Goal: Find contact information: Find contact information

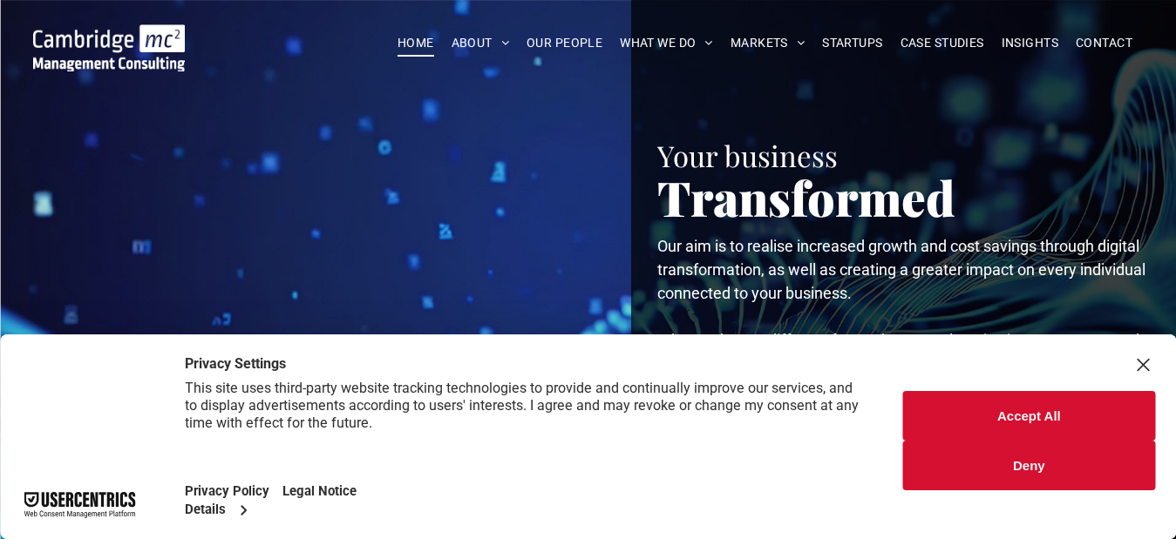
click at [998, 428] on button "Accept All" at bounding box center [1029, 416] width 252 height 50
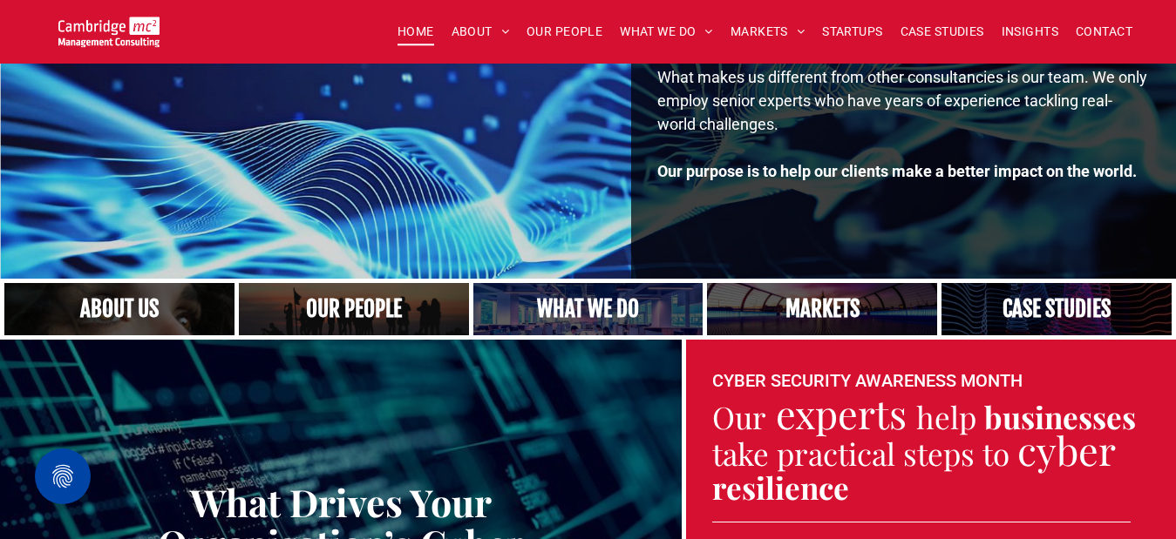
scroll to position [261, 0]
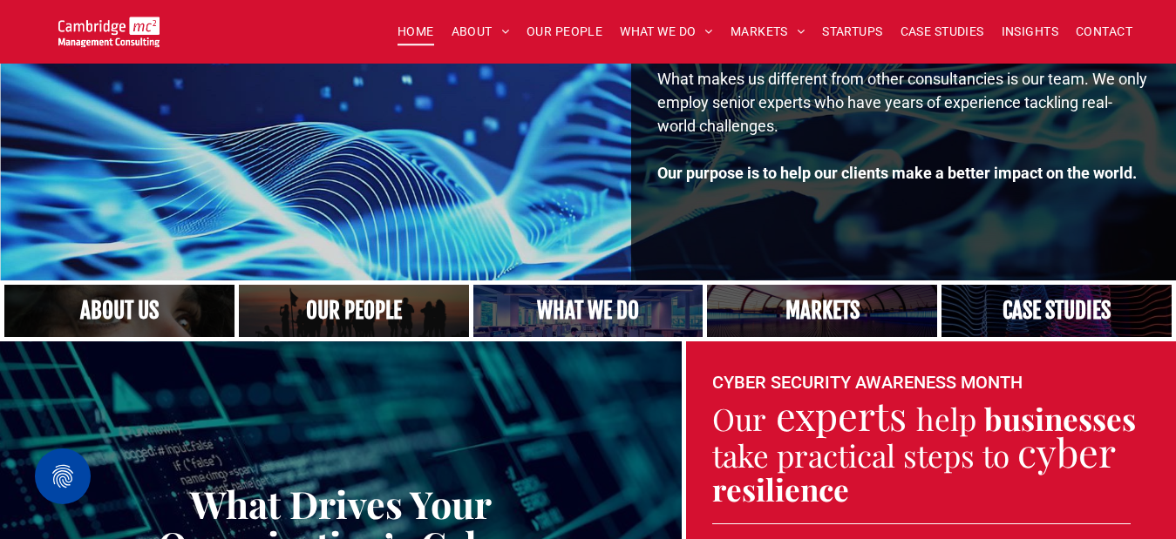
click at [339, 304] on link at bounding box center [354, 311] width 244 height 56
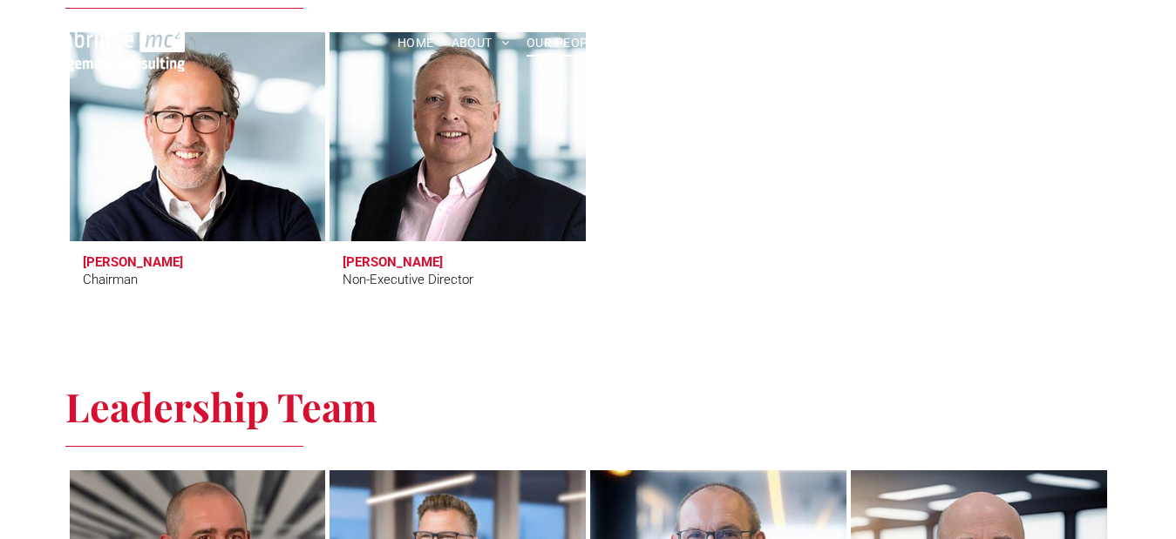
scroll to position [871, 0]
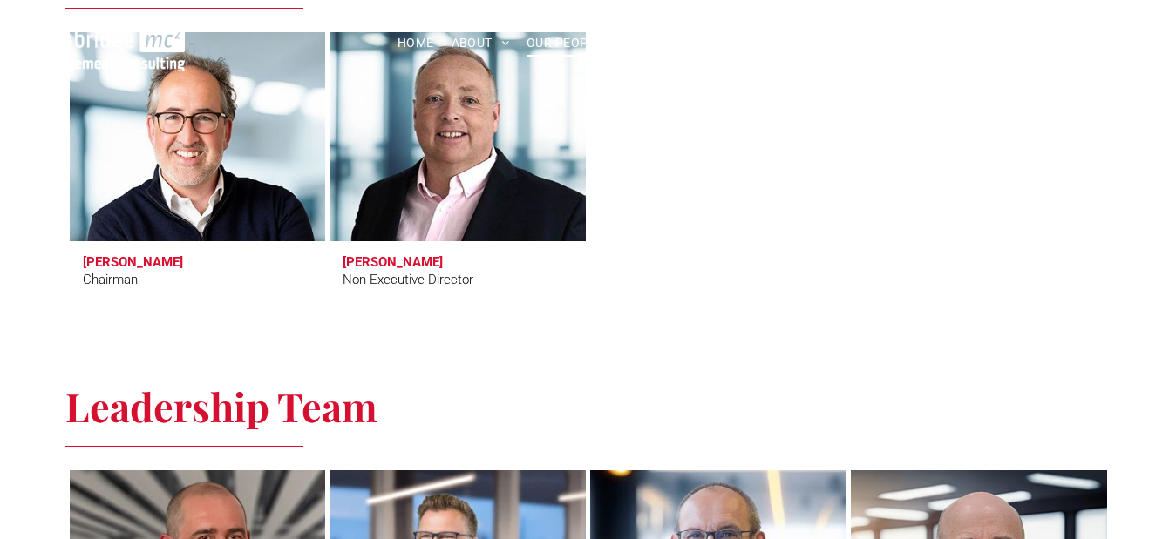
click at [81, 257] on span "[PERSON_NAME] Chairman" at bounding box center [198, 272] width 256 height 62
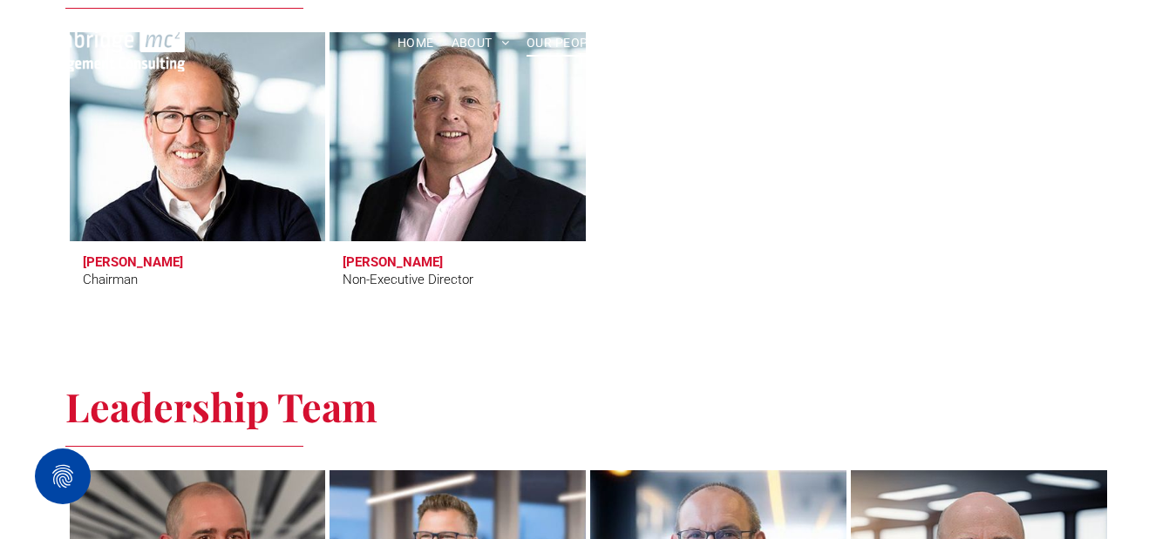
drag, startPoint x: 150, startPoint y: 257, endPoint x: 172, endPoint y: 260, distance: 21.9
click at [157, 257] on span "[PERSON_NAME] Chairman" at bounding box center [198, 272] width 256 height 62
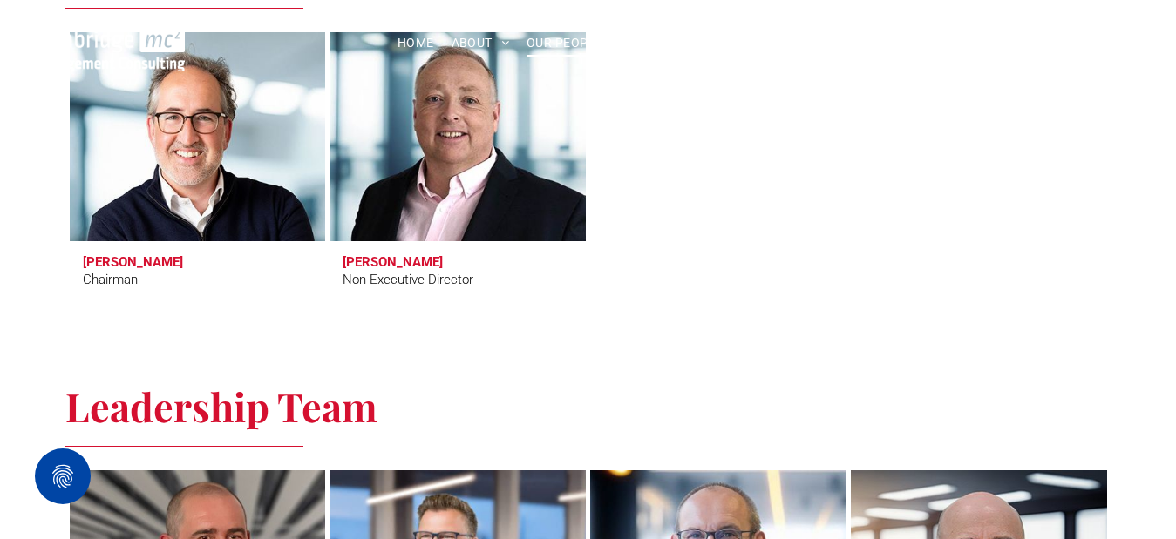
copy h3 "[PERSON_NAME]"
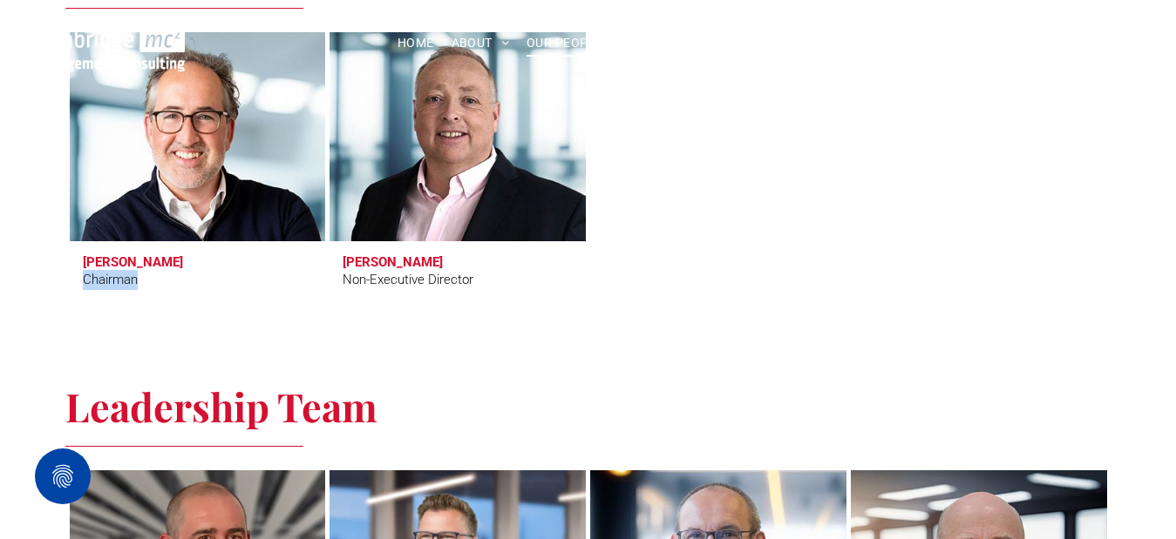
drag, startPoint x: 45, startPoint y: 284, endPoint x: 152, endPoint y: 287, distance: 106.3
click at [152, 287] on div "Directors [PERSON_NAME] Chairman [PERSON_NAME] Non-Executive Director" at bounding box center [588, 131] width 1176 height 438
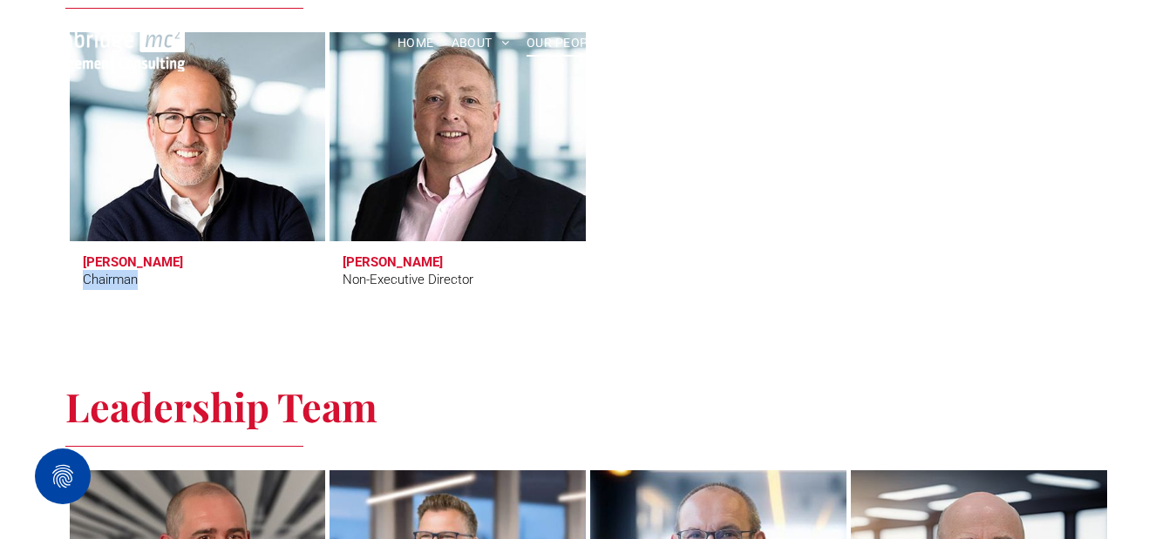
copy div "Chairman"
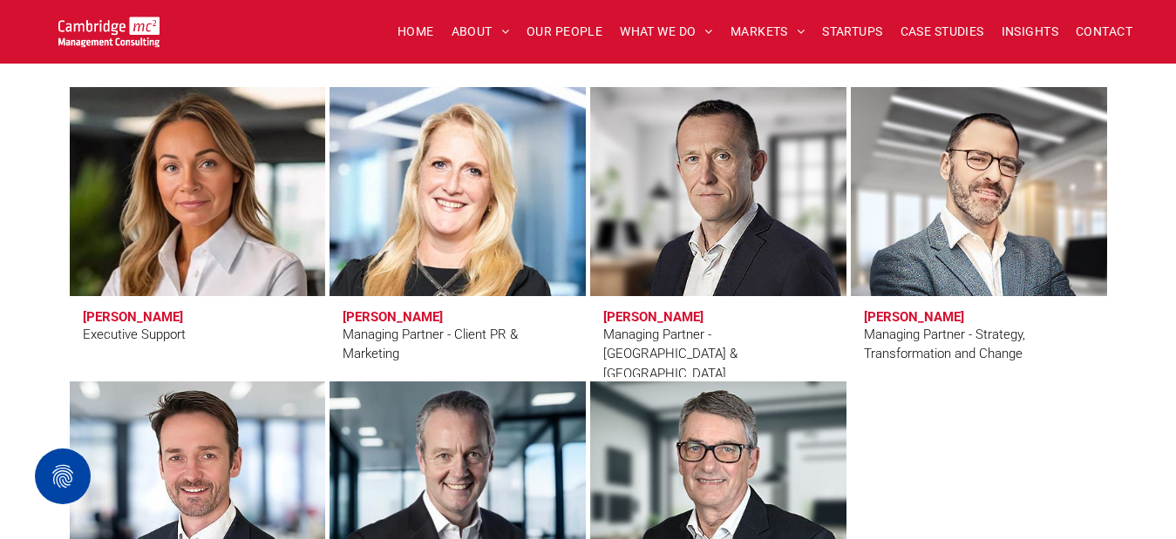
scroll to position [1569, 0]
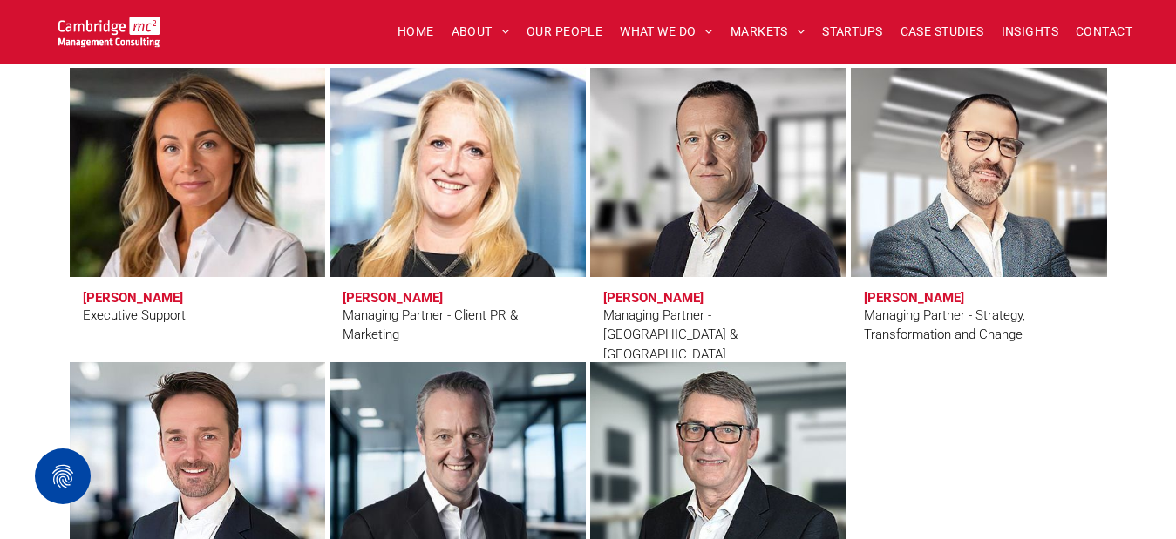
click at [330, 295] on span "[PERSON_NAME] Managing Partner - Client PR & Marketing" at bounding box center [457, 317] width 256 height 81
drag, startPoint x: 330, startPoint y: 295, endPoint x: 538, endPoint y: 340, distance: 212.3
click at [538, 340] on span "[PERSON_NAME] Managing Partner - Client PR & Marketing" at bounding box center [457, 317] width 256 height 81
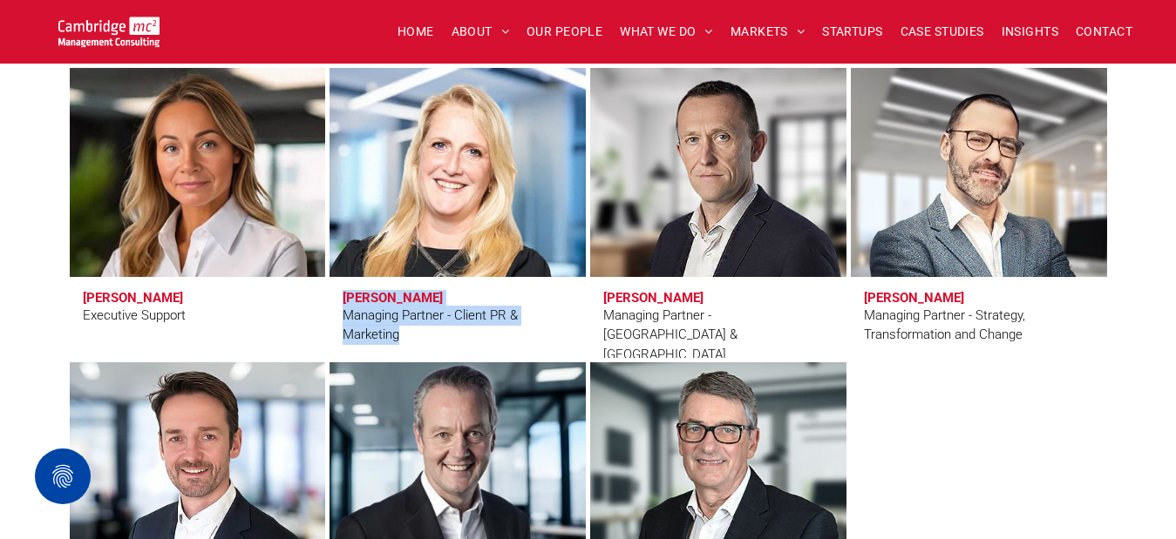
copy div "[PERSON_NAME] Managing Partner - Client PR & Marketing"
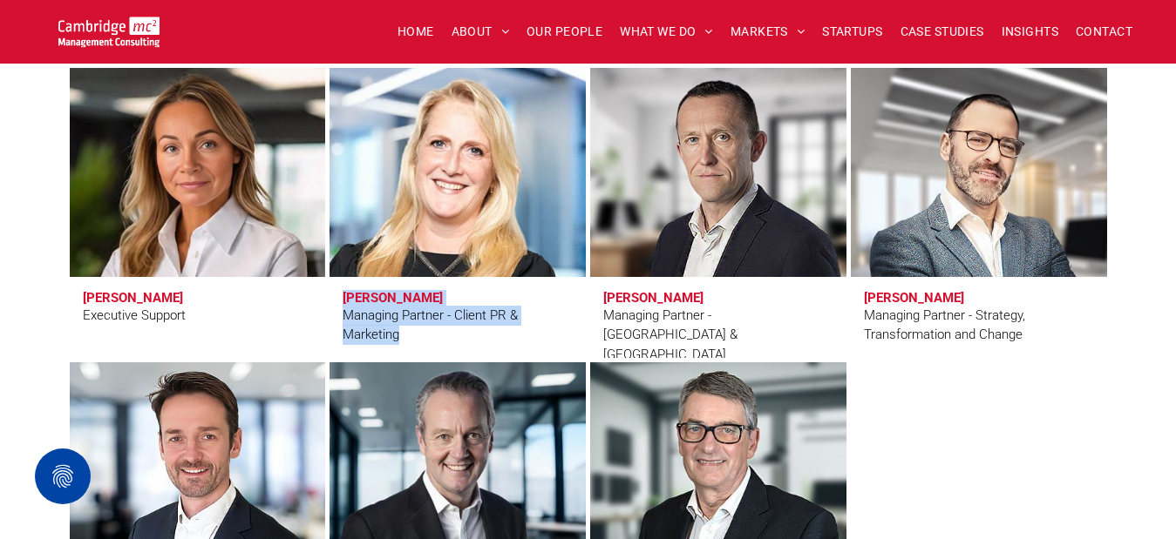
click at [332, 295] on span "[PERSON_NAME] Managing Partner - Client PR & Marketing" at bounding box center [457, 317] width 256 height 81
drag, startPoint x: 332, startPoint y: 295, endPoint x: 410, endPoint y: 295, distance: 77.6
click at [410, 295] on span "[PERSON_NAME] Managing Partner - Client PR & Marketing" at bounding box center [457, 317] width 256 height 81
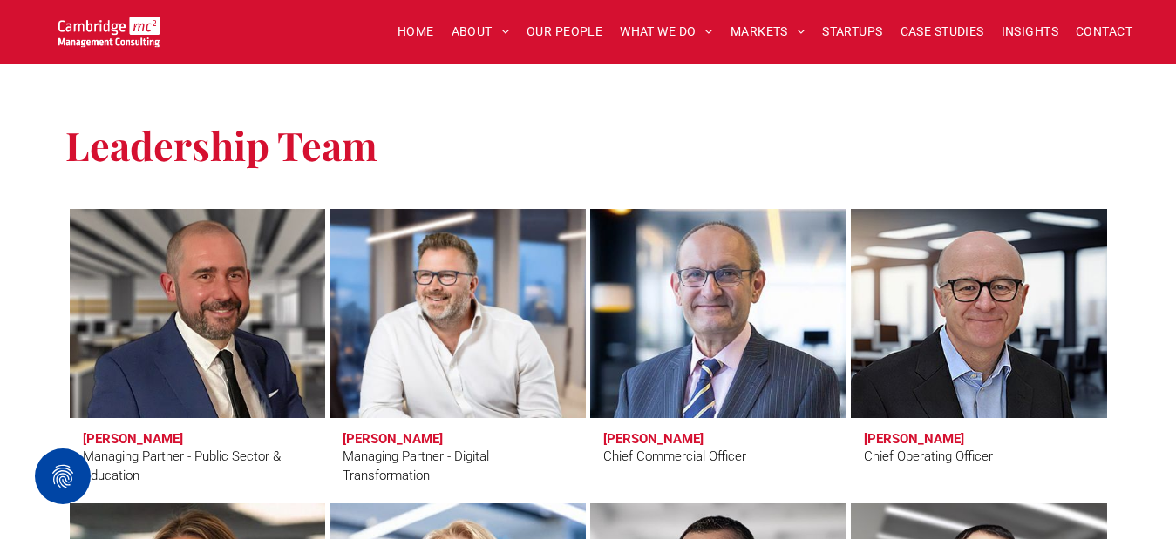
scroll to position [1394, 0]
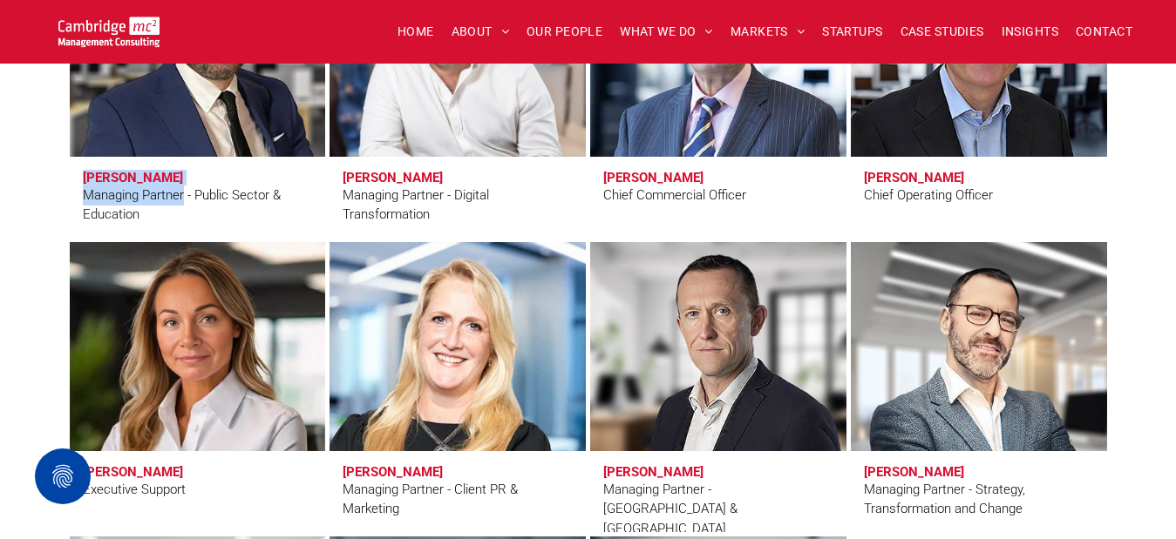
drag, startPoint x: 55, startPoint y: 180, endPoint x: 186, endPoint y: 195, distance: 131.6
click at [186, 195] on div "Leadership Team [PERSON_NAME] Managing Partner - Public Sector & Education [PER…" at bounding box center [588, 350] width 1176 height 1047
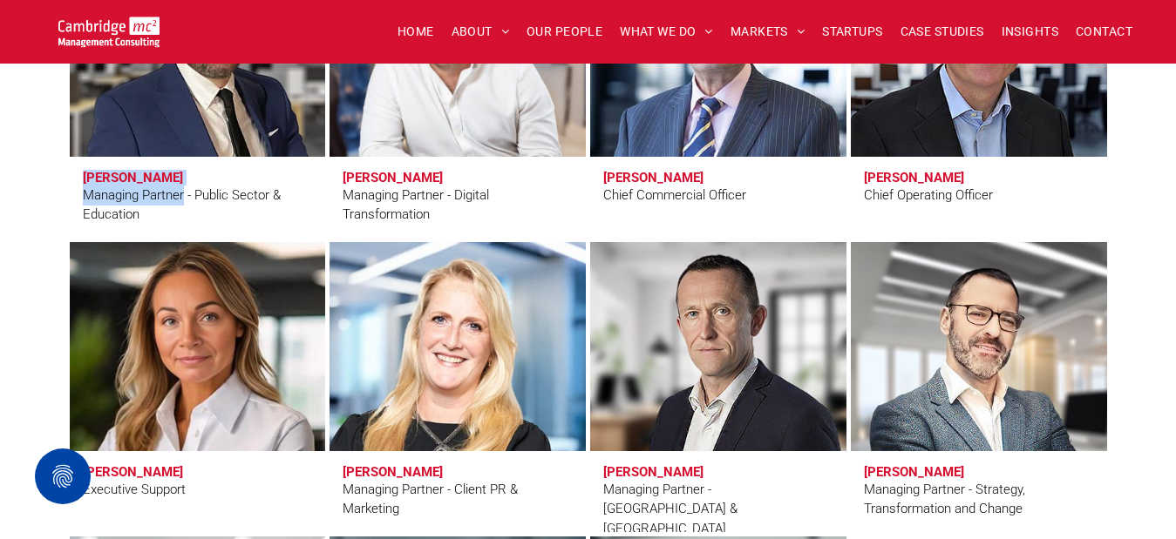
copy span "[PERSON_NAME] Managing Partner"
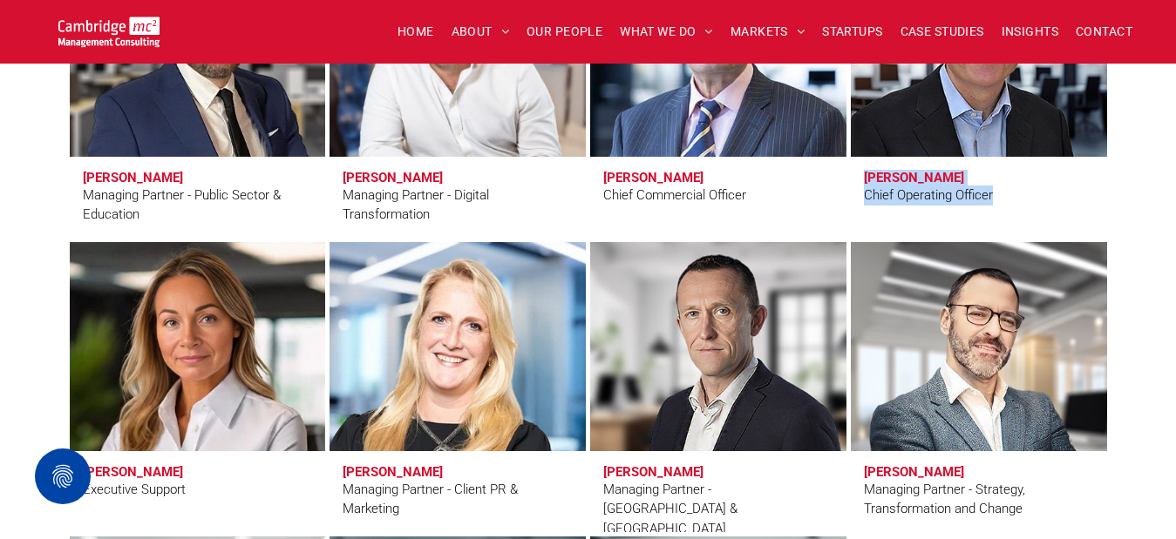
drag, startPoint x: 931, startPoint y: 191, endPoint x: 837, endPoint y: 166, distance: 96.4
click at [837, 166] on div "[PERSON_NAME] Managing Partner - Public Sector & Education [PERSON_NAME] Managi…" at bounding box center [587, 92] width 1041 height 295
copy div "[PERSON_NAME] Chief Operating Officer"
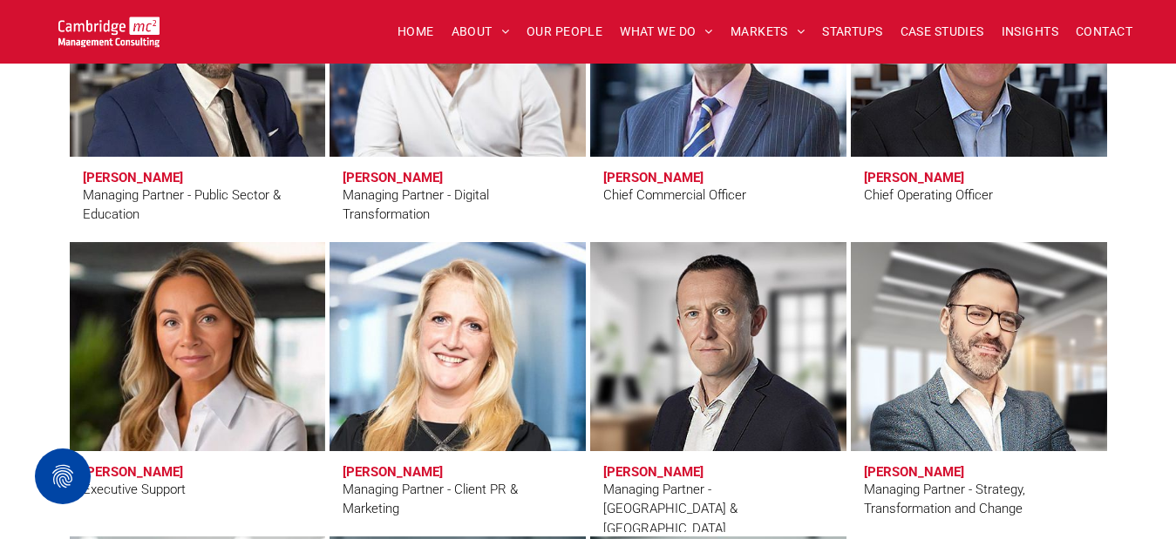
click at [586, 177] on div "[PERSON_NAME] Managing Partner - Digital Transformation" at bounding box center [458, 92] width 261 height 295
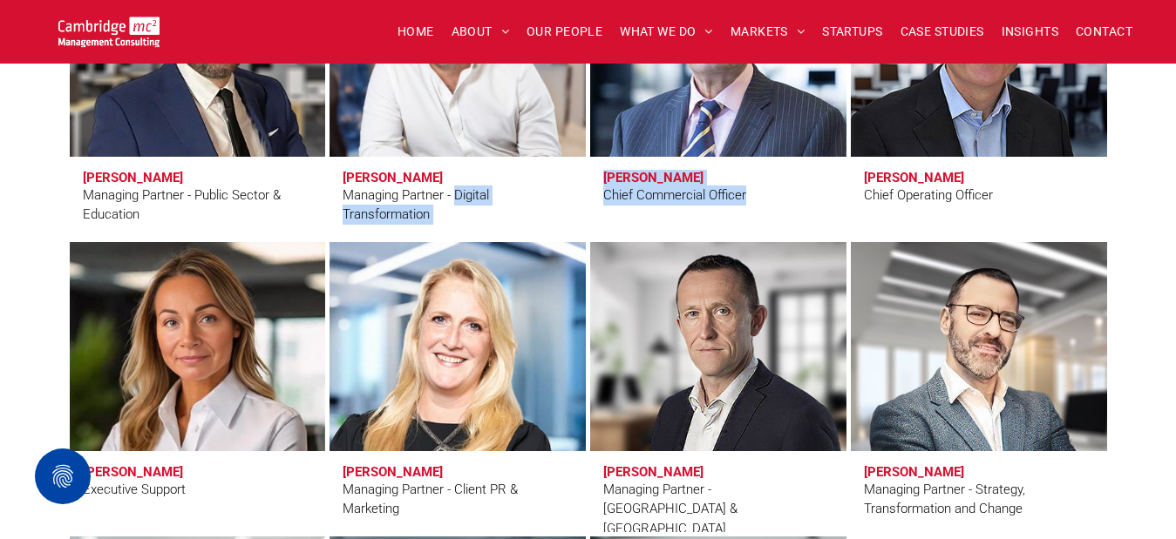
drag, startPoint x: 586, startPoint y: 177, endPoint x: 740, endPoint y: 197, distance: 154.7
click at [740, 197] on div "[PERSON_NAME] Managing Partner - Public Sector & Education [PERSON_NAME] Managi…" at bounding box center [587, 92] width 1041 height 295
click at [768, 201] on span "[PERSON_NAME] Chief Commercial Officer" at bounding box center [718, 197] width 256 height 81
drag, startPoint x: 768, startPoint y: 201, endPoint x: 612, endPoint y: 182, distance: 157.2
click at [612, 182] on span "[PERSON_NAME] Chief Commercial Officer" at bounding box center [718, 197] width 256 height 81
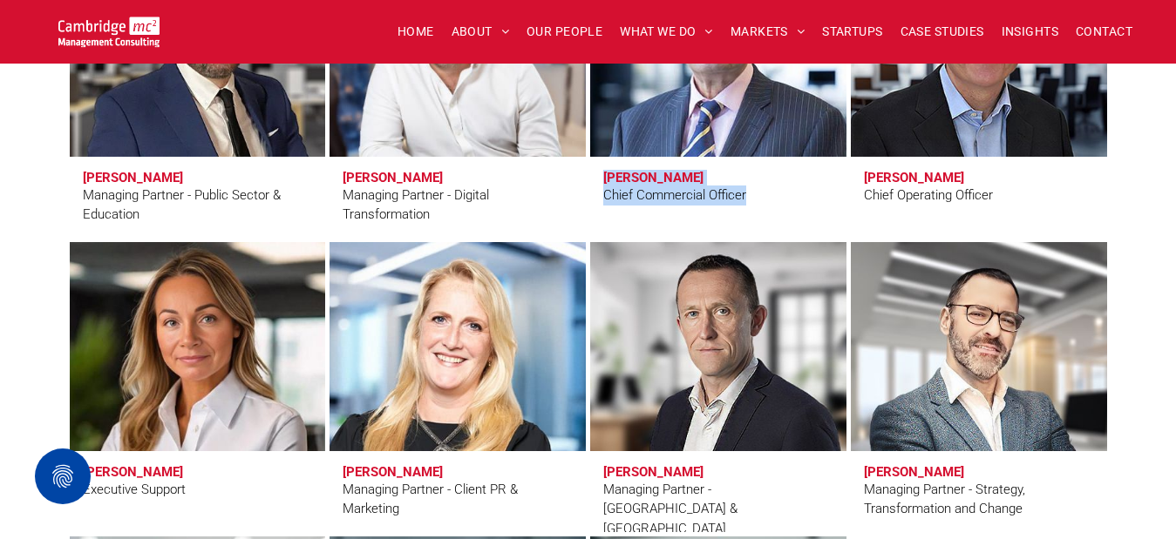
click at [704, 175] on span "[PERSON_NAME] Chief Commercial Officer" at bounding box center [718, 197] width 256 height 81
drag, startPoint x: 704, startPoint y: 175, endPoint x: 604, endPoint y: 176, distance: 100.2
click at [604, 176] on span "[PERSON_NAME] Chief Commercial Officer" at bounding box center [718, 197] width 256 height 81
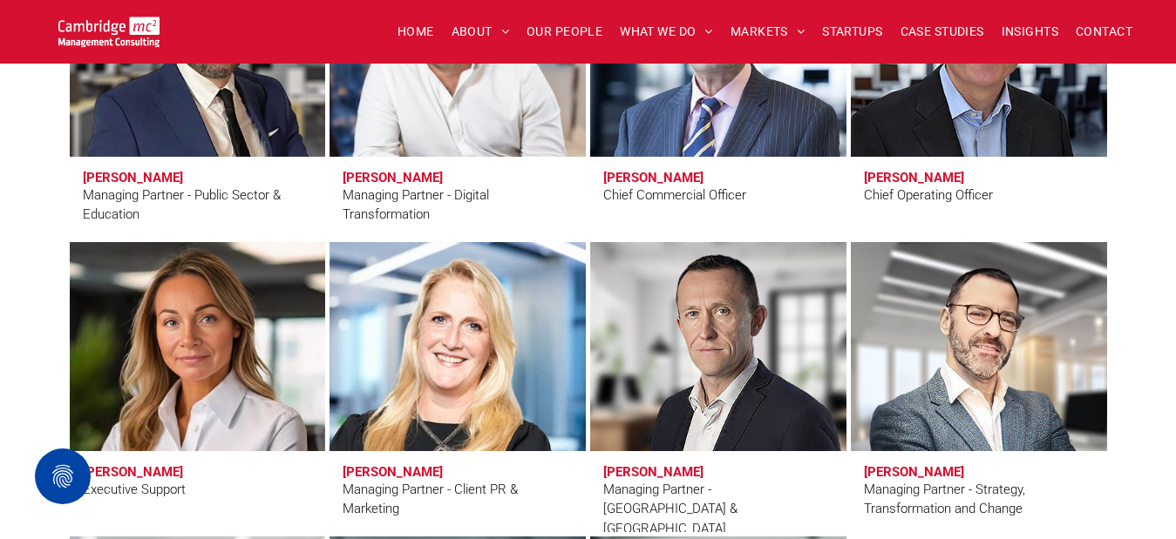
click at [581, 176] on span "[PERSON_NAME] Managing Partner - Digital Transformation" at bounding box center [457, 197] width 256 height 81
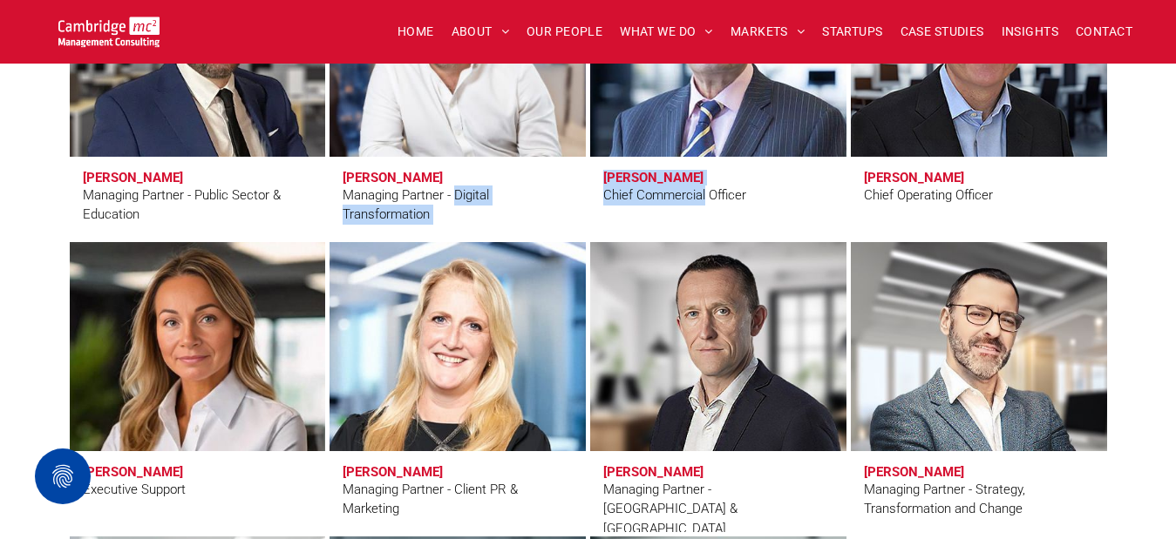
drag, startPoint x: 581, startPoint y: 176, endPoint x: 697, endPoint y: 176, distance: 115.9
click at [697, 176] on div "[PERSON_NAME] Managing Partner - Public Sector & Education [PERSON_NAME] Managi…" at bounding box center [587, 92] width 1041 height 295
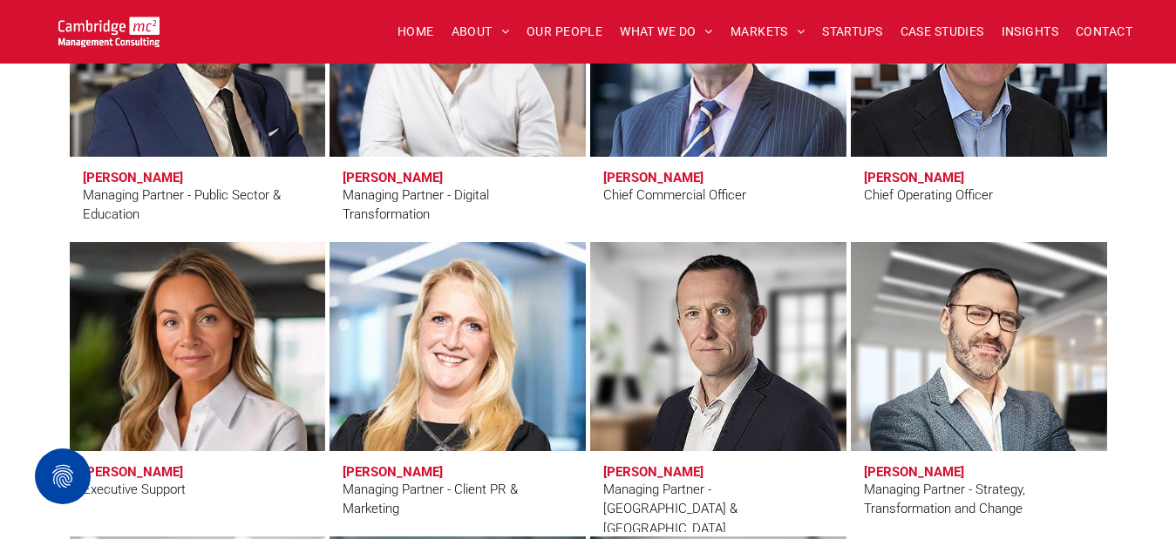
click at [732, 174] on span "[PERSON_NAME] Chief Commercial Officer" at bounding box center [718, 197] width 256 height 81
drag, startPoint x: 732, startPoint y: 174, endPoint x: 604, endPoint y: 166, distance: 128.4
click at [604, 166] on span "[PERSON_NAME] Chief Commercial Officer" at bounding box center [718, 197] width 256 height 81
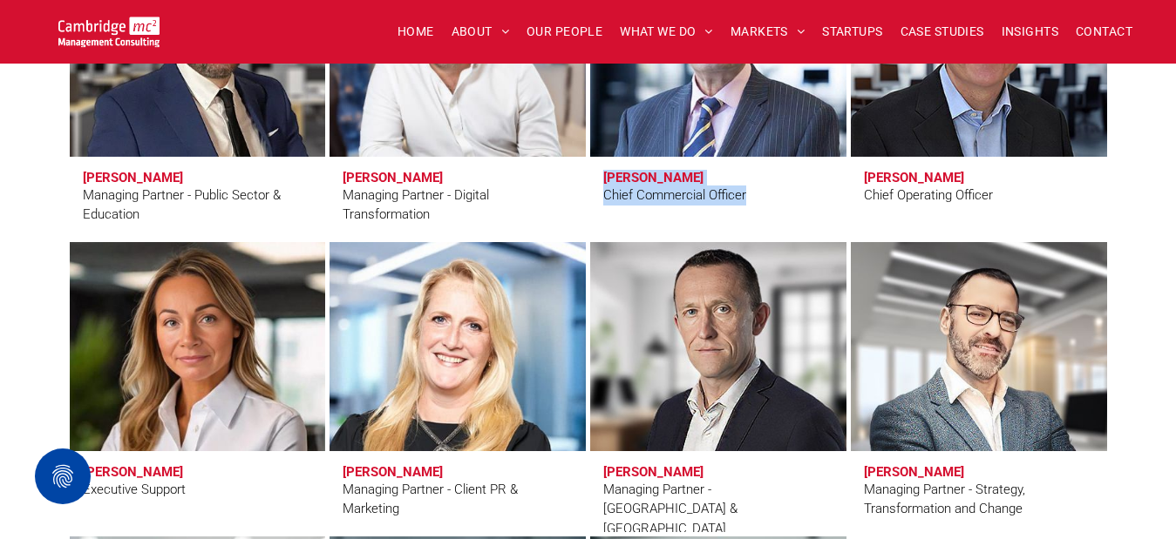
copy span "[PERSON_NAME] Chief Commercial Officer"
